Goal: Task Accomplishment & Management: Manage account settings

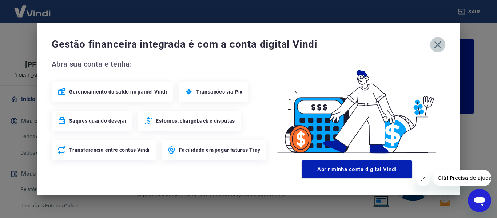
click at [438, 46] on icon "button" at bounding box center [438, 45] width 12 height 12
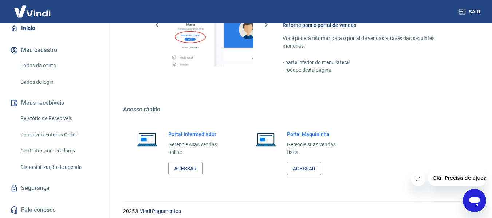
scroll to position [455, 0]
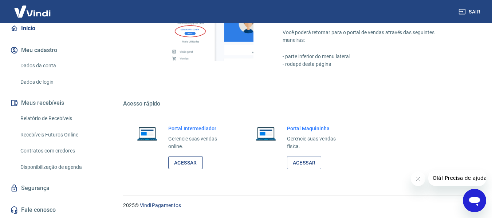
click at [183, 164] on link "Acessar" at bounding box center [185, 162] width 35 height 13
click at [479, 11] on button "Sair" at bounding box center [470, 11] width 26 height 13
